Goal: Task Accomplishment & Management: Use online tool/utility

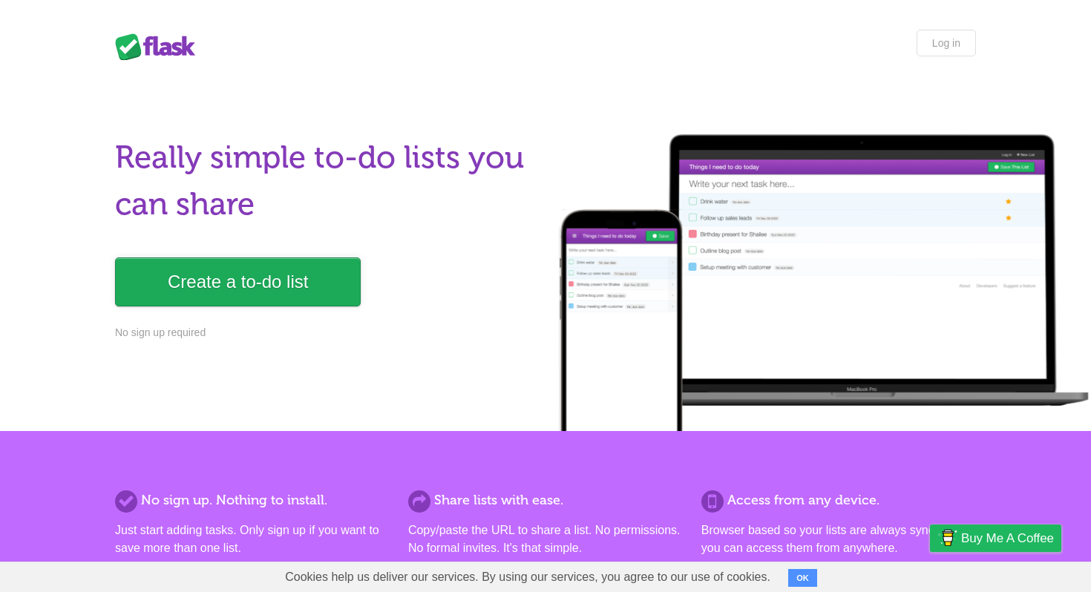
click at [198, 281] on link "Create a to-do list" at bounding box center [238, 281] width 246 height 49
